Goal: Task Accomplishment & Management: Manage account settings

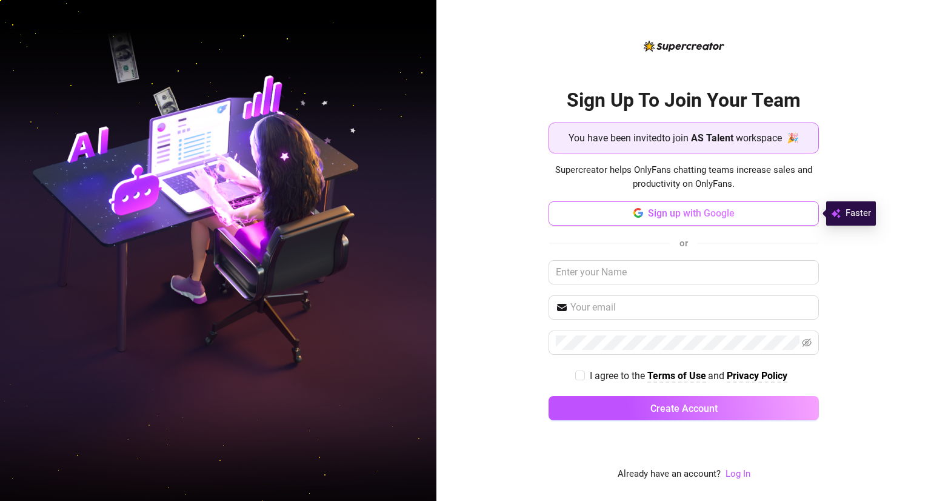
click at [681, 208] on span "Sign up with Google" at bounding box center [691, 213] width 87 height 12
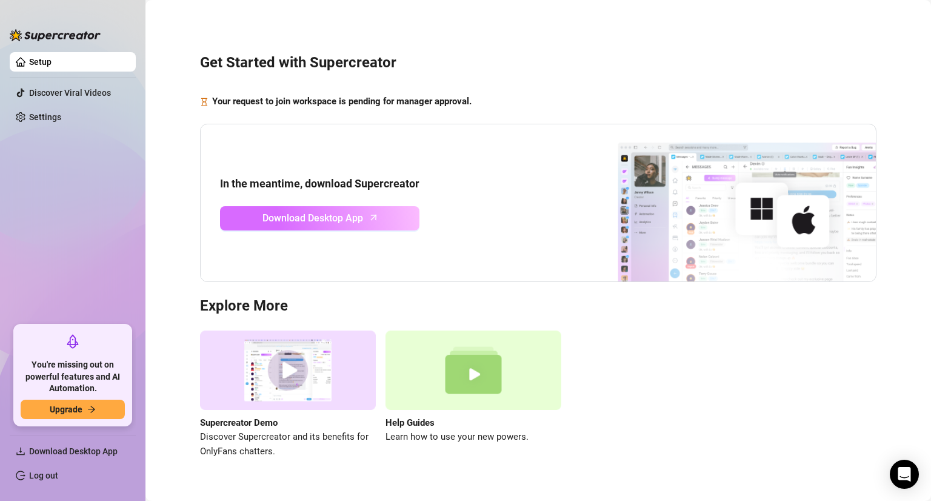
click at [375, 222] on link "Download Desktop App" at bounding box center [320, 218] width 200 height 24
click at [394, 212] on link "Download Desktop App" at bounding box center [320, 218] width 200 height 24
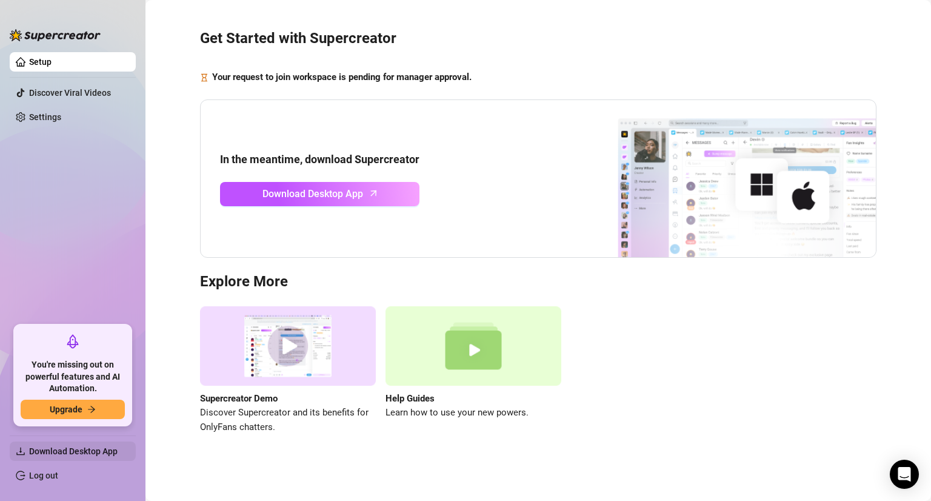
click at [42, 452] on span "Download Desktop App" at bounding box center [73, 451] width 89 height 10
click at [55, 115] on link "Settings" at bounding box center [45, 117] width 32 height 10
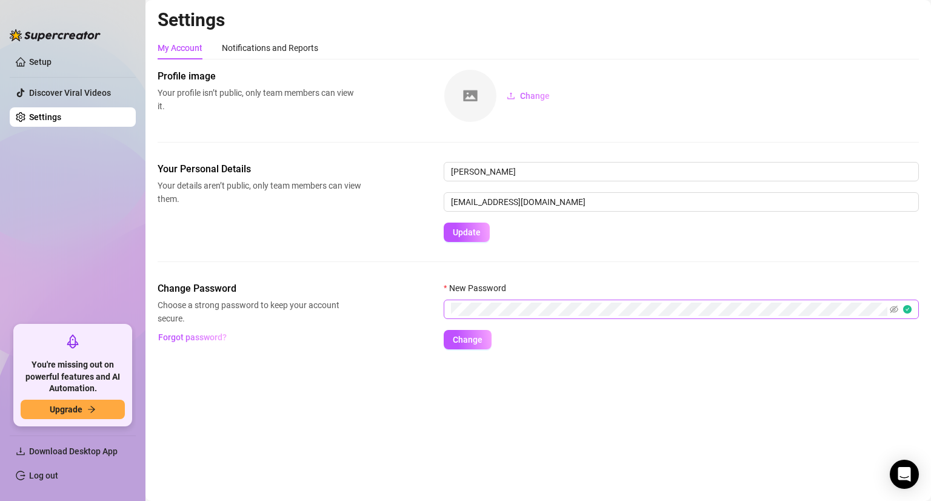
click at [890, 308] on span at bounding box center [681, 309] width 475 height 19
click at [893, 309] on icon "eye-invisible" at bounding box center [894, 309] width 8 height 8
click at [470, 346] on button "Change" at bounding box center [468, 339] width 48 height 19
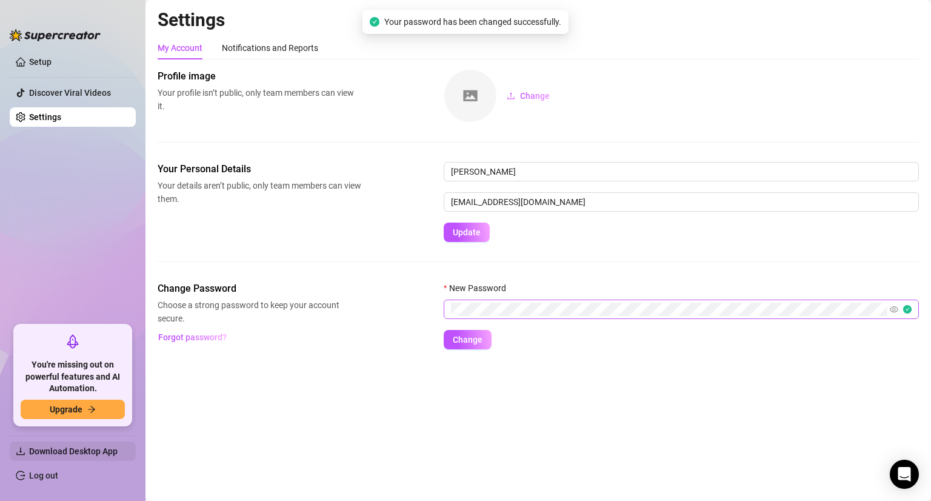
click at [53, 452] on span "Download Desktop App" at bounding box center [73, 451] width 89 height 10
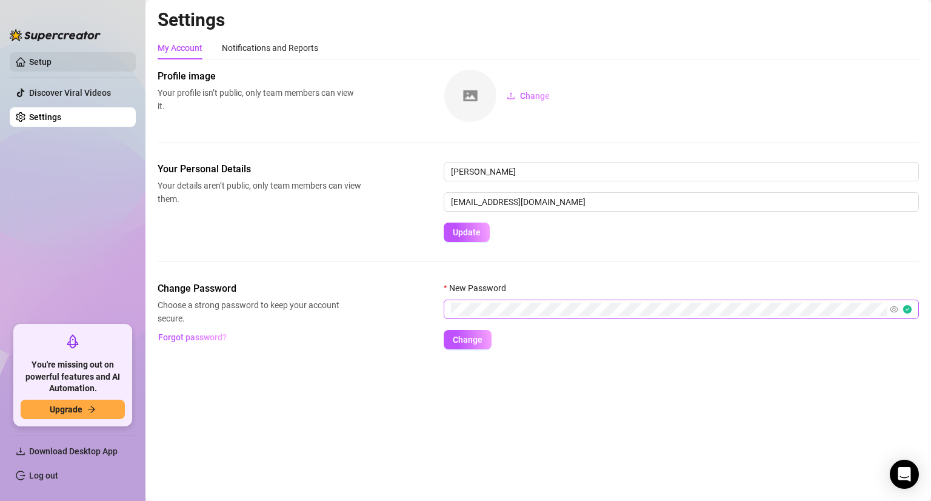
click at [51, 64] on link "Setup" at bounding box center [40, 62] width 22 height 10
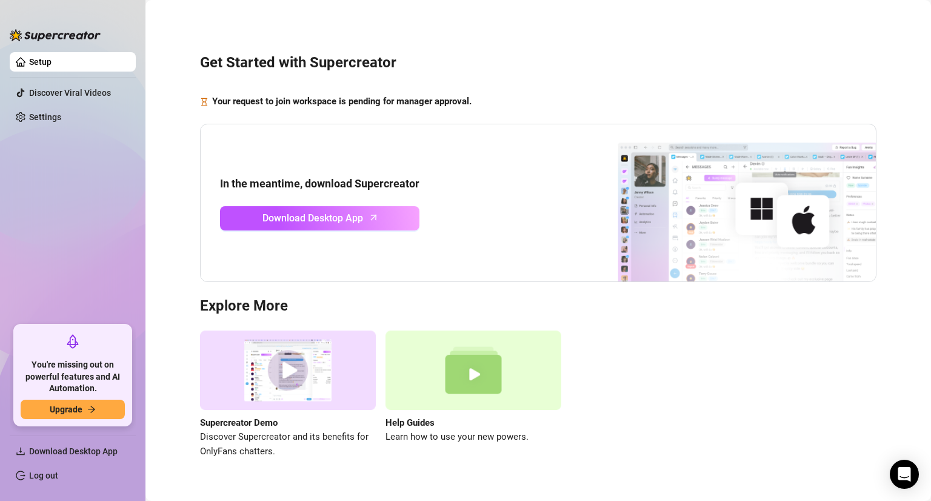
scroll to position [24, 0]
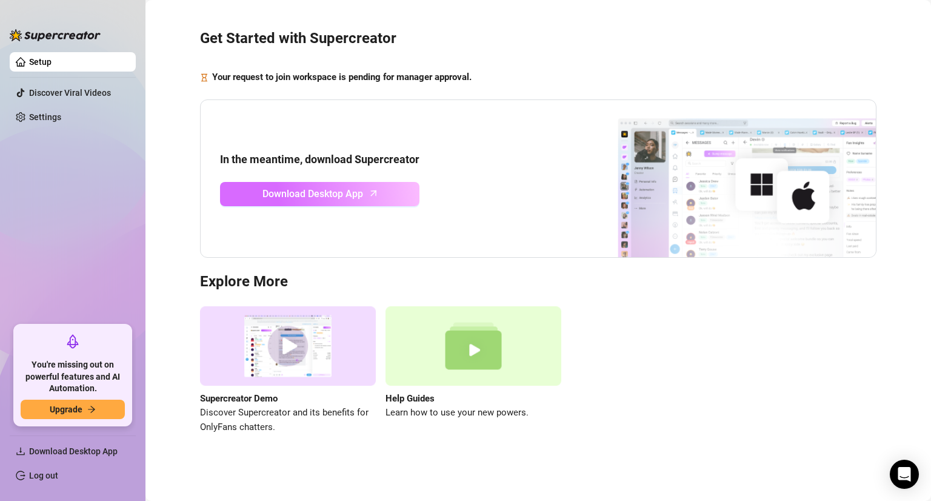
click at [326, 187] on span "Download Desktop App" at bounding box center [313, 193] width 101 height 15
